Goal: Navigation & Orientation: Find specific page/section

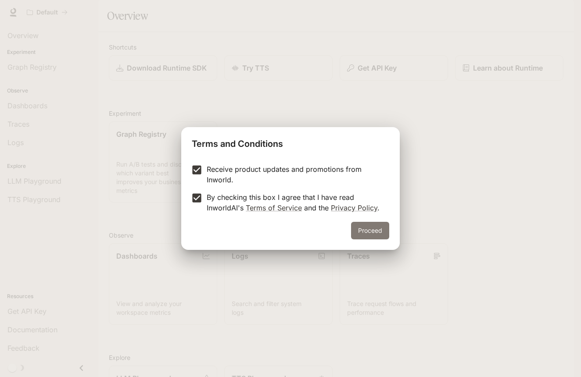
click at [363, 227] on button "Proceed" at bounding box center [370, 231] width 38 height 18
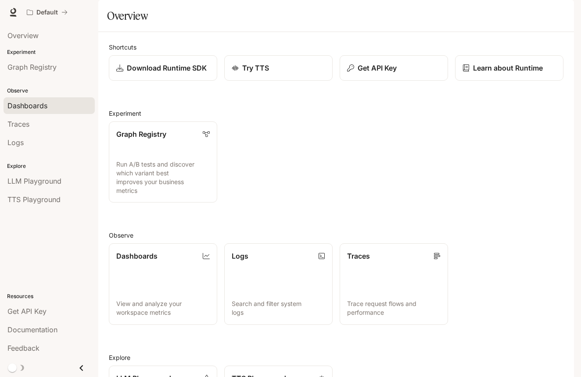
click at [28, 99] on link "Dashboards" at bounding box center [49, 105] width 91 height 17
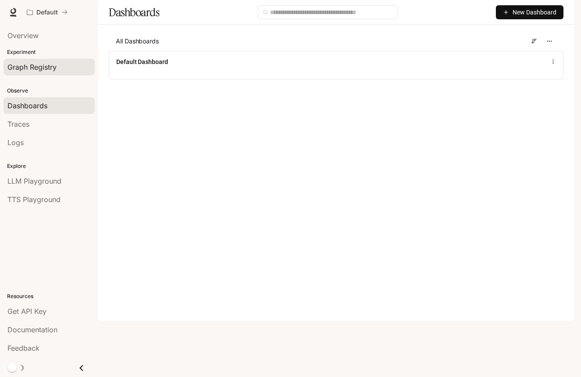
click at [31, 68] on span "Graph Registry" at bounding box center [31, 67] width 49 height 11
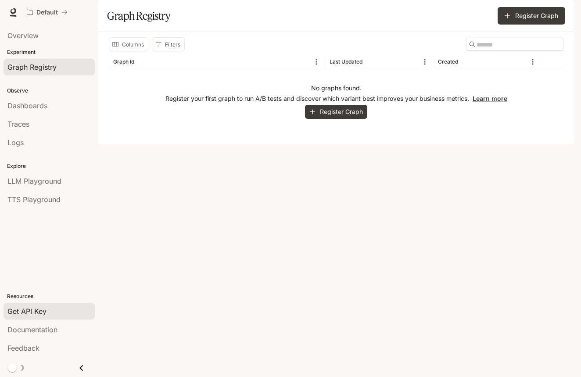
click at [50, 306] on div "Get API Key" at bounding box center [48, 311] width 83 height 11
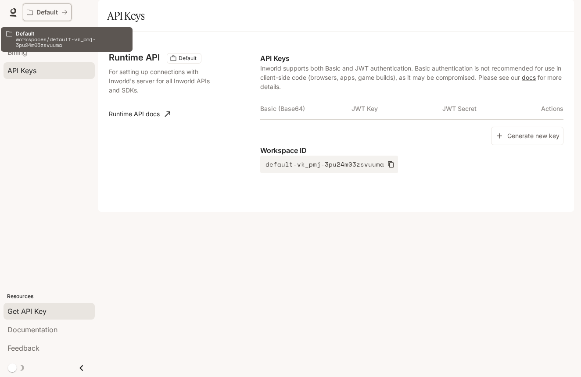
click at [52, 11] on p "Default" at bounding box center [46, 12] width 21 height 7
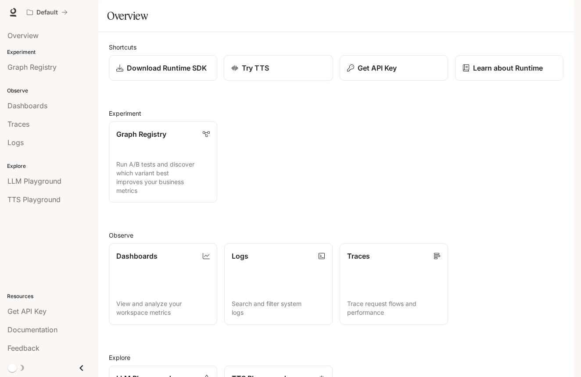
click at [252, 81] on link "Try TTS" at bounding box center [278, 68] width 109 height 26
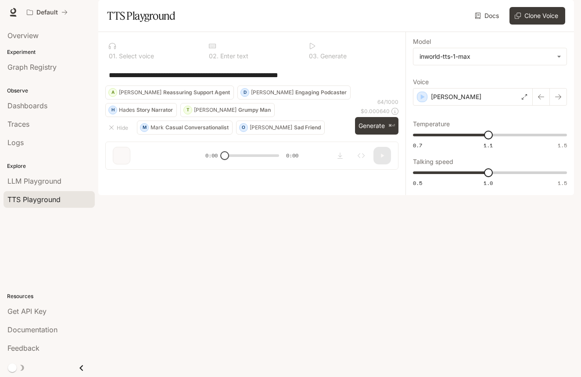
click at [16, 13] on icon at bounding box center [13, 12] width 9 height 9
